Goal: Transaction & Acquisition: Purchase product/service

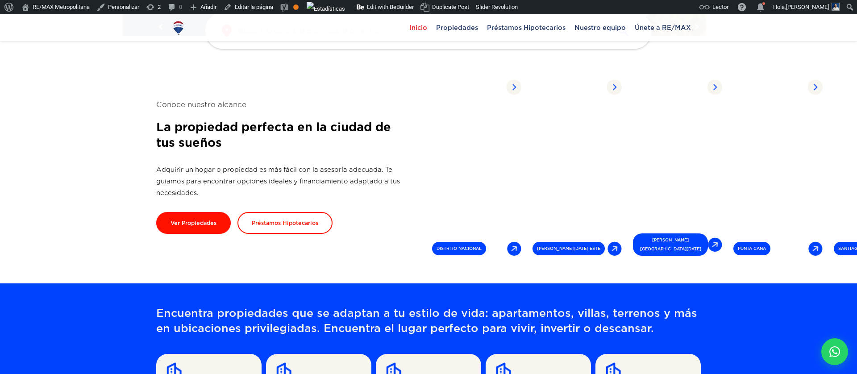
scroll to position [161, 0]
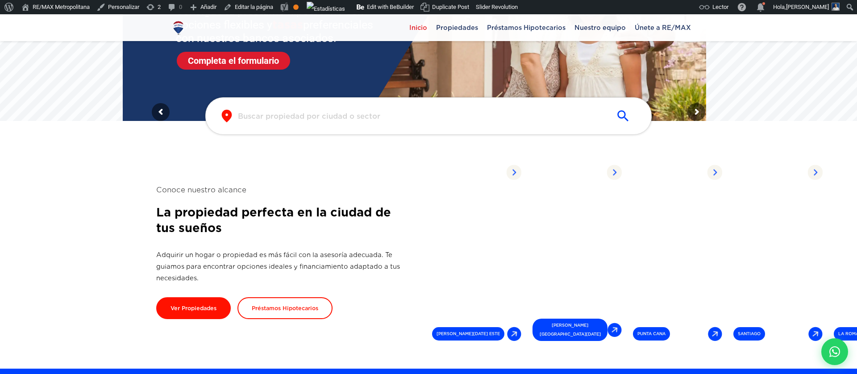
click at [435, 121] on input "text" at bounding box center [421, 116] width 367 height 10
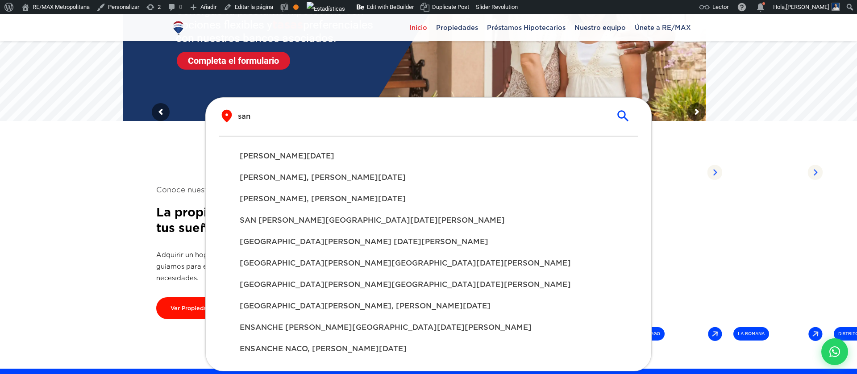
type input "san"
click at [373, 162] on div "SANTO DOMINGO DE GUZMÁN" at bounding box center [428, 155] width 392 height 21
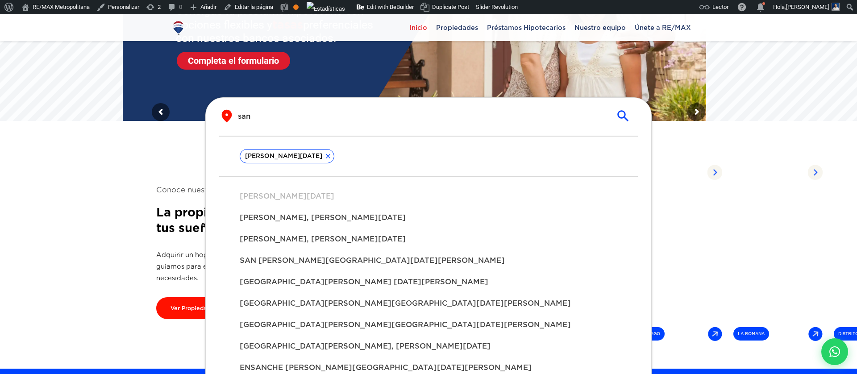
click at [670, 129] on div "​ san ​ SANTO DOMINGO DE GUZMÁN SANTO DOMINGO DE GUZMÁN SANDRA I, SANTO DOMINGO…" at bounding box center [428, 115] width 544 height 37
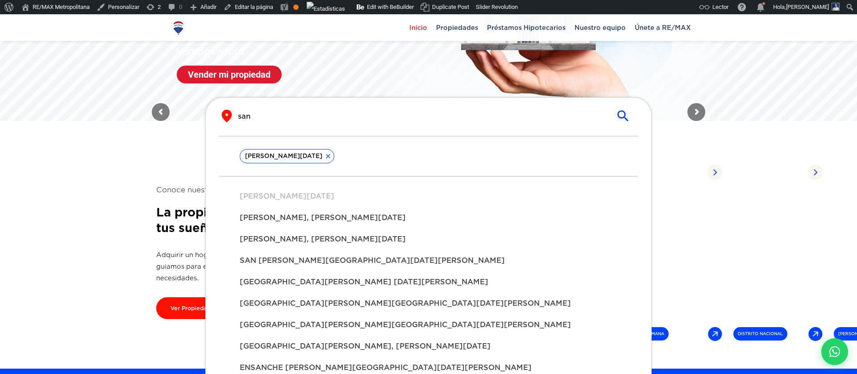
click at [624, 116] on icon "submit" at bounding box center [622, 115] width 11 height 11
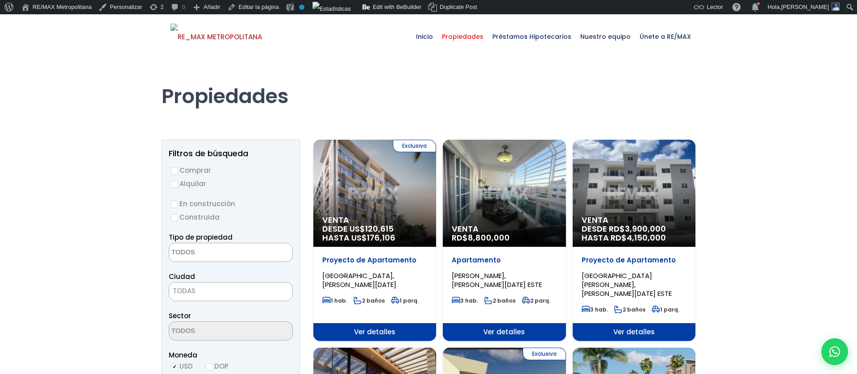
click at [364, 215] on span "Venta" at bounding box center [374, 219] width 105 height 9
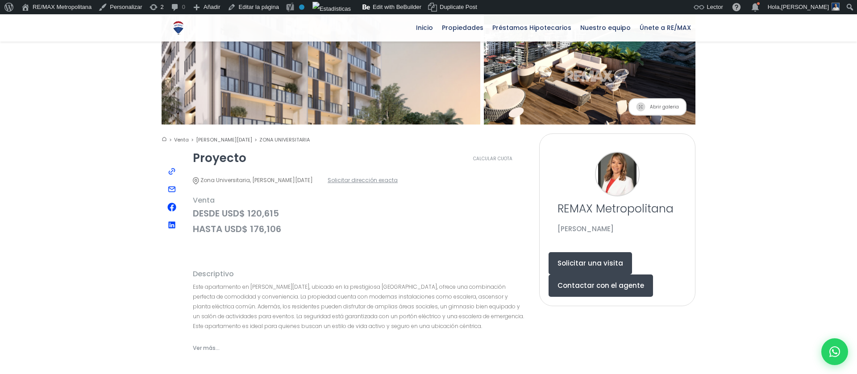
scroll to position [202, 0]
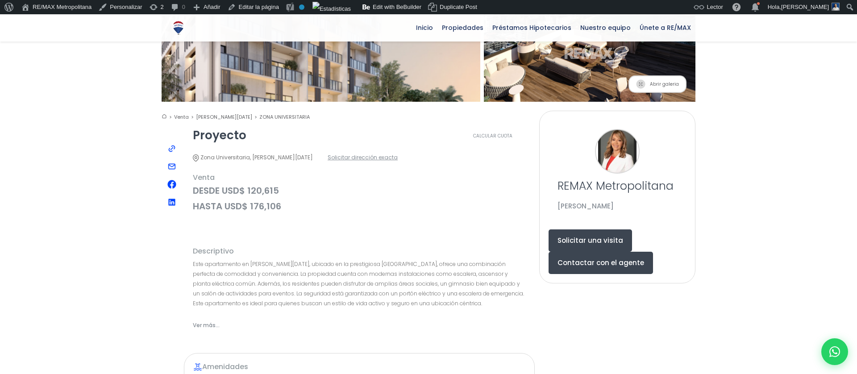
drag, startPoint x: 590, startPoint y: 120, endPoint x: 616, endPoint y: 139, distance: 31.3
click at [616, 139] on div "REMAX Metropolitana Mélido Eduardo" at bounding box center [616, 170] width 137 height 100
click at [613, 146] on div "REMAX Metropolitana Mélido Eduardo" at bounding box center [616, 170] width 137 height 100
click at [606, 229] on button "Solicitar una visita" at bounding box center [589, 240] width 83 height 22
click at [606, 252] on button "Contactar con el agente" at bounding box center [600, 263] width 104 height 22
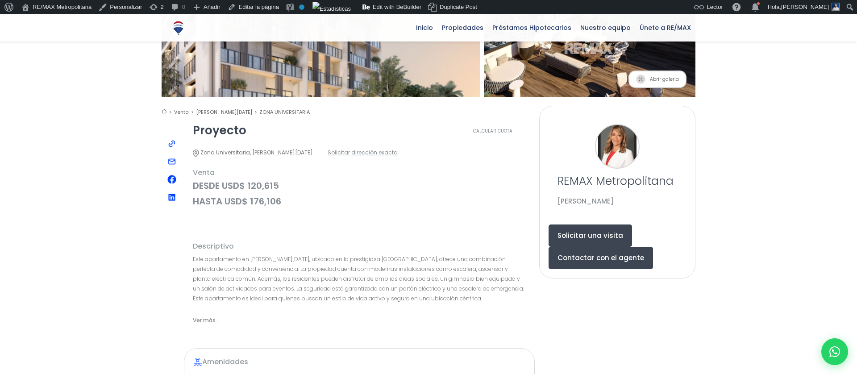
scroll to position [0, 0]
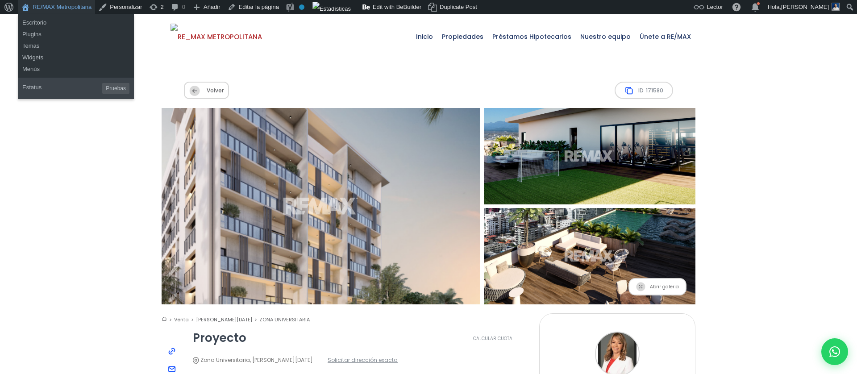
click at [83, 9] on link "RE/MAX Metropolitana" at bounding box center [56, 7] width 77 height 14
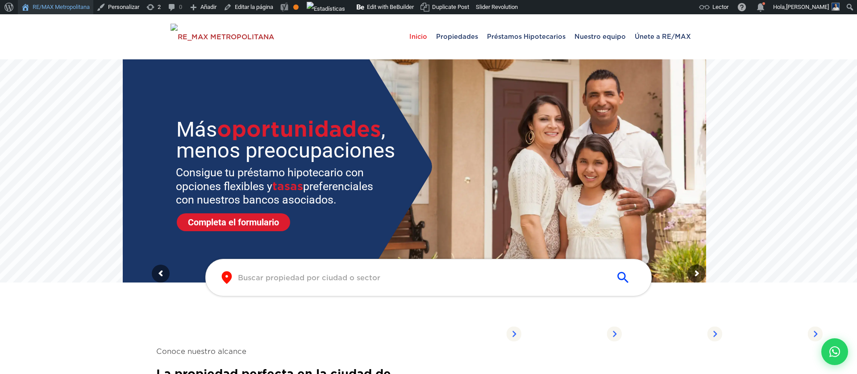
click at [84, 12] on link "RE/MAX Metropolitana" at bounding box center [55, 7] width 75 height 14
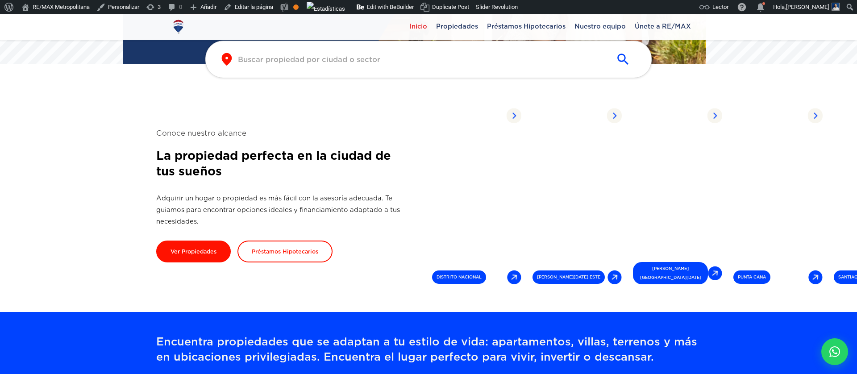
scroll to position [266, 0]
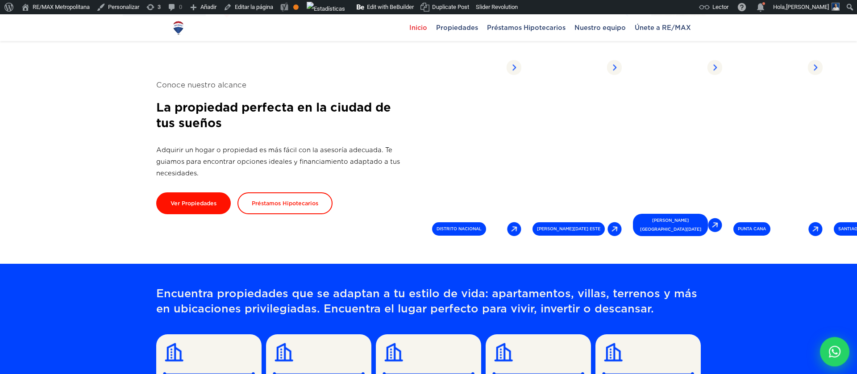
click at [836, 362] on div at bounding box center [834, 351] width 29 height 29
type input "[PERSON_NAME]"
type input "[EMAIL_ADDRESS][DOMAIN_NAME]"
type input "8292302164"
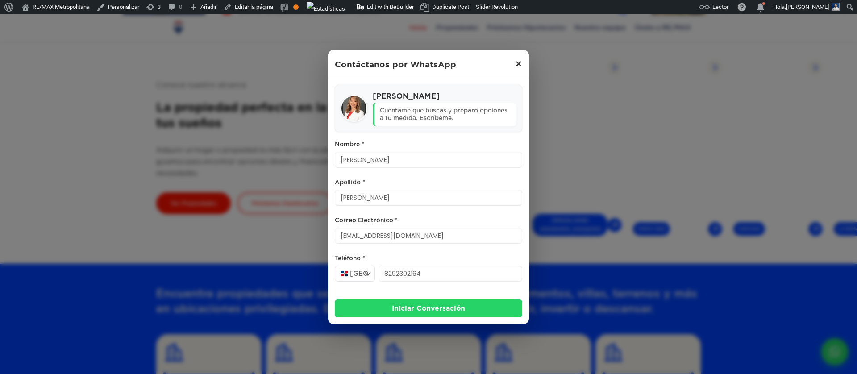
click at [518, 70] on span "×" at bounding box center [518, 64] width 7 height 11
